Goal: Task Accomplishment & Management: Manage account settings

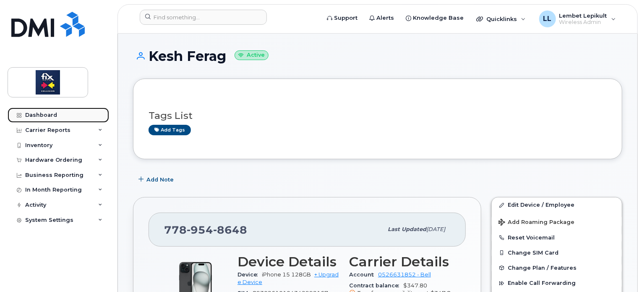
click at [46, 112] on div "Dashboard" at bounding box center [41, 115] width 32 height 7
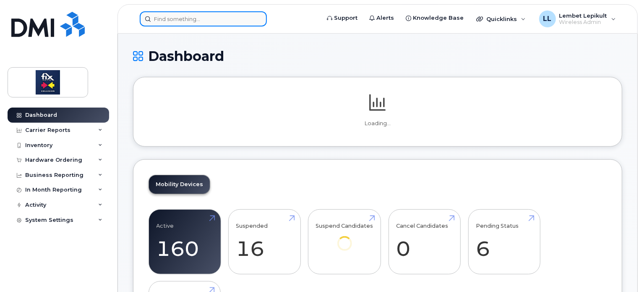
click at [168, 17] on input at bounding box center [203, 18] width 127 height 15
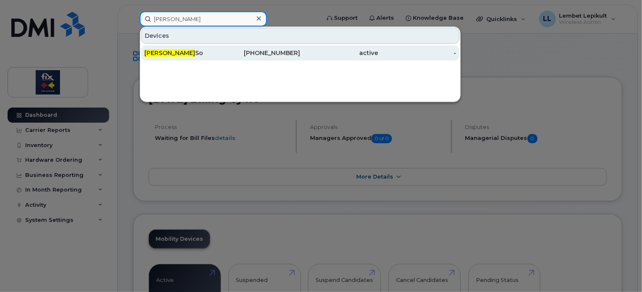
type input "hubert"
click at [169, 52] on div "Hubert So" at bounding box center [183, 53] width 78 height 8
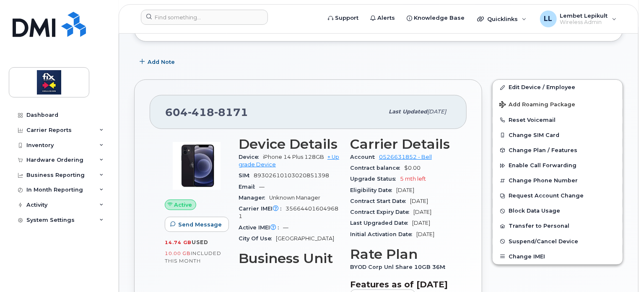
scroll to position [110, 0]
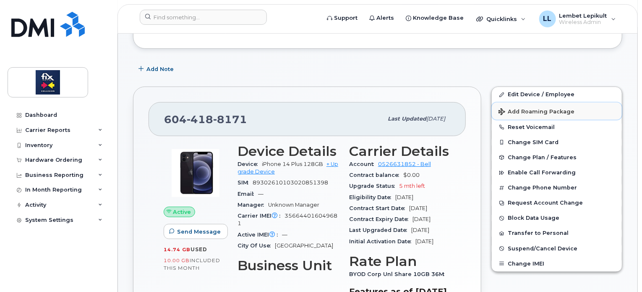
click at [526, 111] on span "Add Roaming Package" at bounding box center [536, 112] width 76 height 8
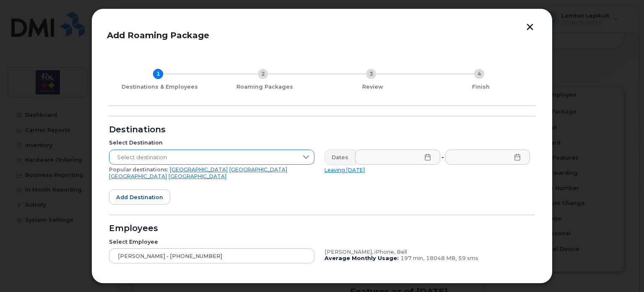
click at [277, 155] on span "Select destination" at bounding box center [203, 157] width 189 height 15
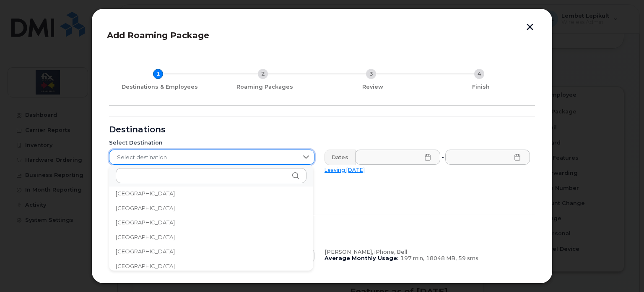
scroll to position [1247, 0]
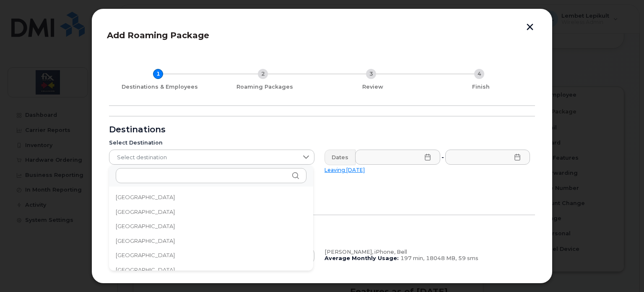
click at [143, 196] on span "[GEOGRAPHIC_DATA]" at bounding box center [145, 197] width 59 height 8
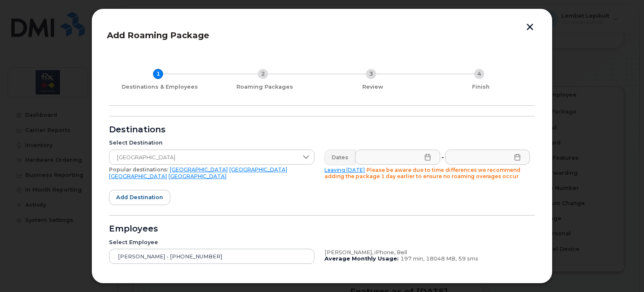
click at [424, 159] on icon at bounding box center [427, 157] width 7 height 7
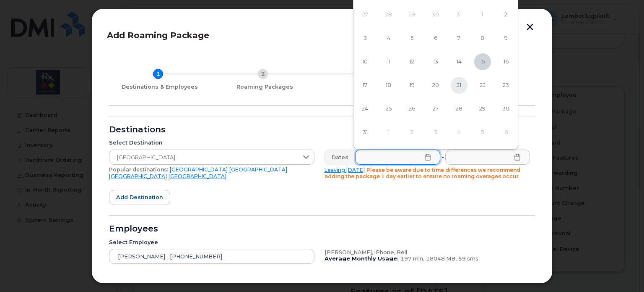
click at [458, 85] on span "21" at bounding box center [459, 85] width 17 height 17
type input "[DATE]"
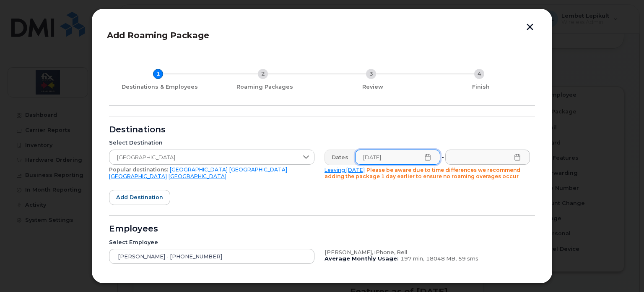
click at [517, 158] on icon at bounding box center [517, 157] width 7 height 7
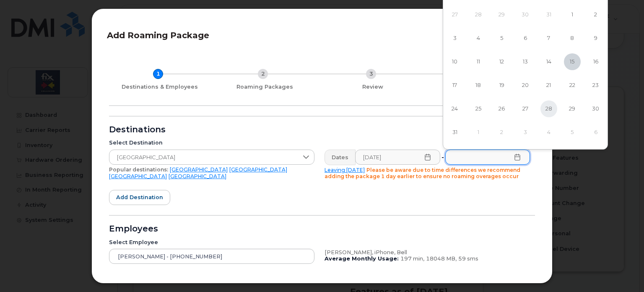
click at [550, 109] on span "28" at bounding box center [549, 108] width 17 height 17
type input "[DATE]"
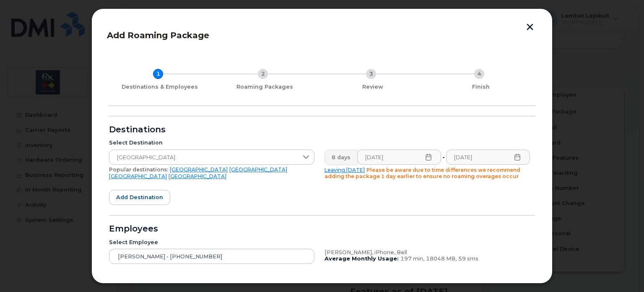
click at [491, 234] on div "Select Employee [PERSON_NAME] So - [PHONE_NUMBER] [PERSON_NAME], iPhone, Bell A…" at bounding box center [319, 251] width 431 height 35
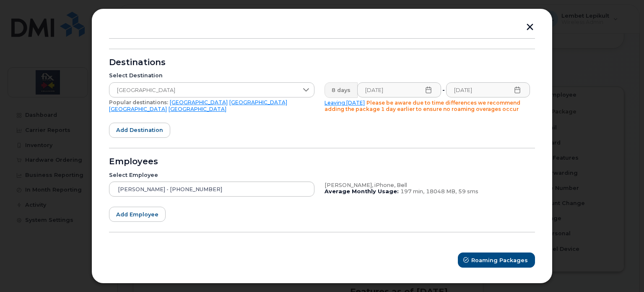
click at [491, 233] on form "Destinations Select Destination [GEOGRAPHIC_DATA] Popular destinations: [GEOGRA…" at bounding box center [322, 158] width 426 height 219
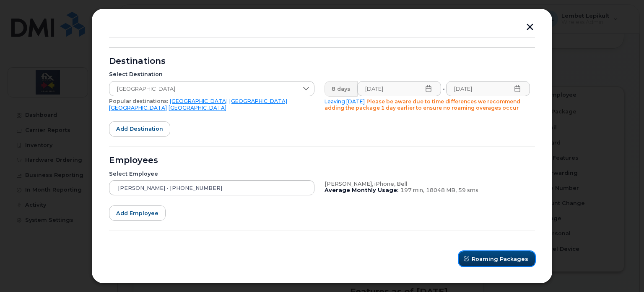
click at [505, 261] on span "Roaming Packages" at bounding box center [500, 259] width 57 height 8
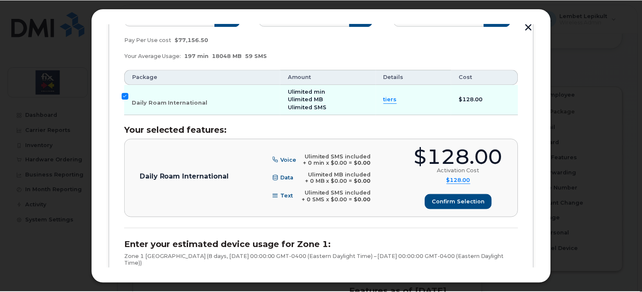
scroll to position [190, 0]
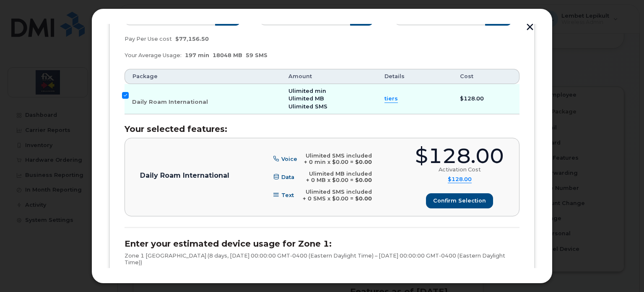
click at [529, 29] on button "button" at bounding box center [530, 27] width 13 height 9
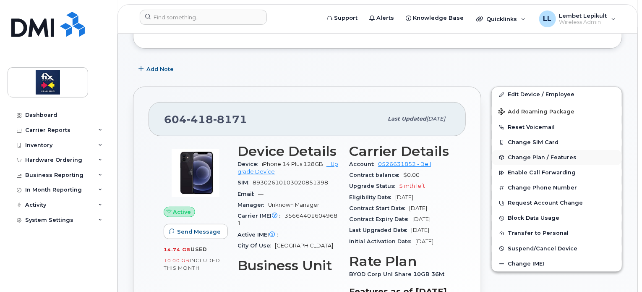
click at [524, 158] on span "Change Plan / Features" at bounding box center [542, 157] width 69 height 6
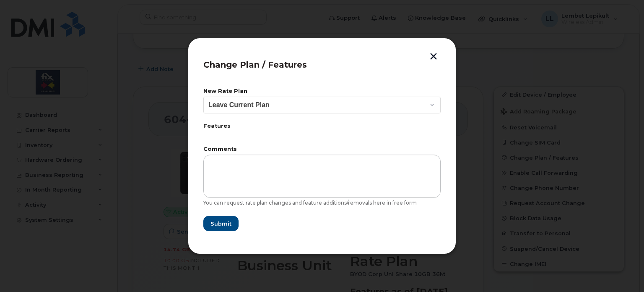
click at [429, 58] on button "button" at bounding box center [433, 57] width 13 height 9
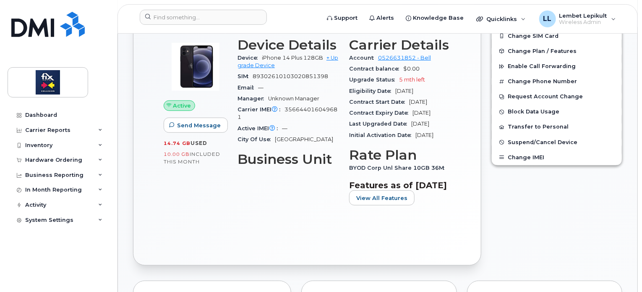
scroll to position [223, 0]
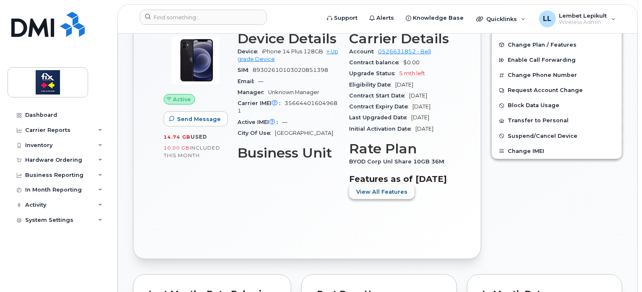
click at [389, 199] on button "View All Features" at bounding box center [381, 191] width 65 height 15
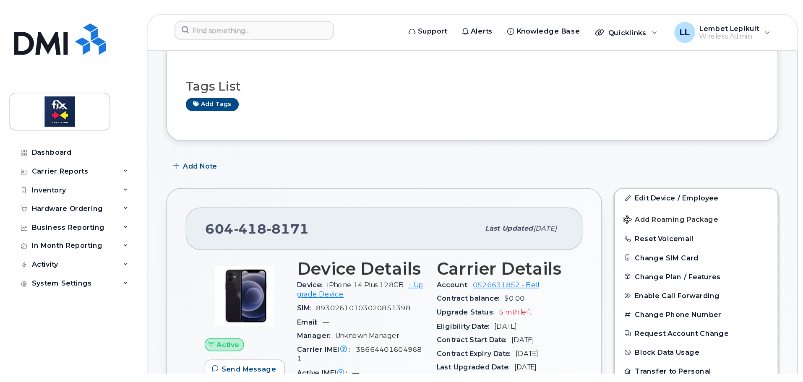
scroll to position [53, 0]
